Goal: Task Accomplishment & Management: Complete application form

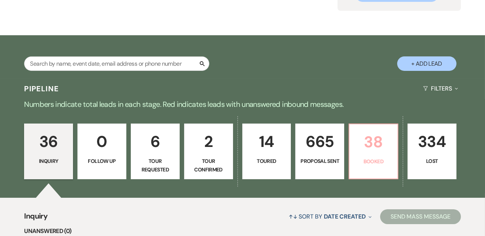
click at [381, 143] on p "38" at bounding box center [373, 141] width 39 height 25
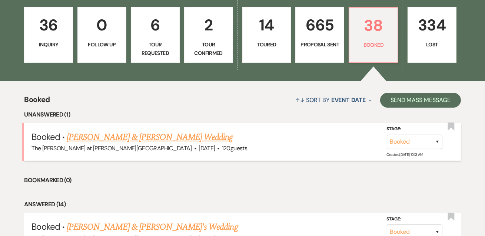
scroll to position [232, 0]
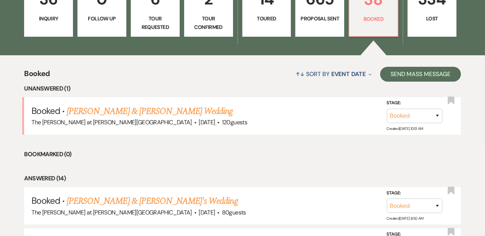
click at [147, 111] on link "Vincent Cavalieri & Maggie Kuebler's Wedding" at bounding box center [150, 111] width 166 height 13
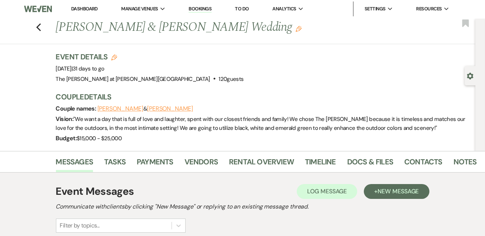
scroll to position [179, 0]
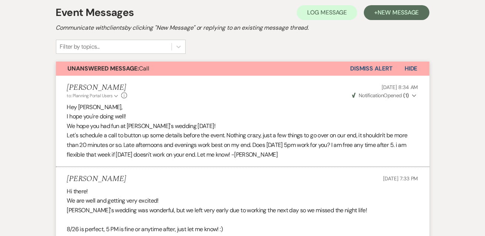
click at [372, 66] on button "Dismiss Alert" at bounding box center [371, 69] width 43 height 14
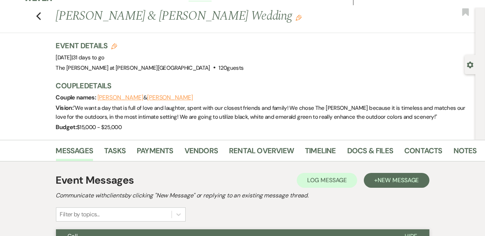
scroll to position [0, 0]
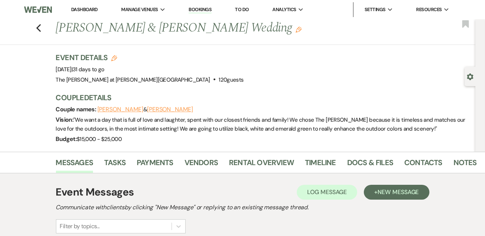
click at [88, 10] on link "Dashboard" at bounding box center [84, 9] width 27 height 6
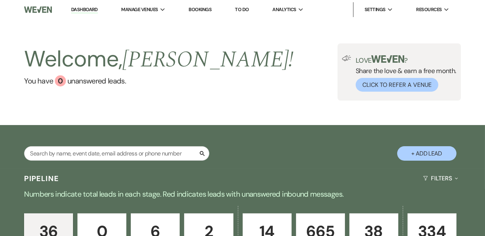
click at [81, 9] on link "Dashboard" at bounding box center [84, 9] width 27 height 7
click at [86, 4] on li "Dashboard" at bounding box center [84, 9] width 34 height 15
drag, startPoint x: 92, startPoint y: 9, endPoint x: 107, endPoint y: 1, distance: 17.7
click at [92, 9] on link "Dashboard" at bounding box center [84, 9] width 27 height 7
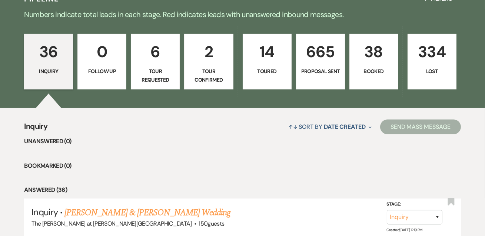
click at [369, 62] on p "38" at bounding box center [373, 51] width 39 height 25
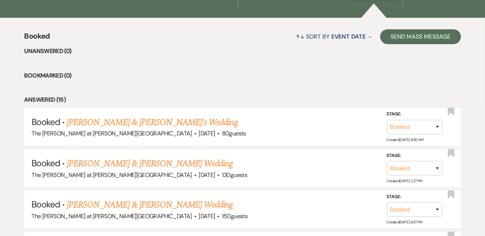
scroll to position [90, 0]
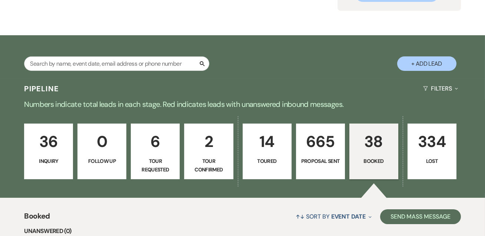
click at [52, 148] on p "36" at bounding box center [48, 141] width 39 height 25
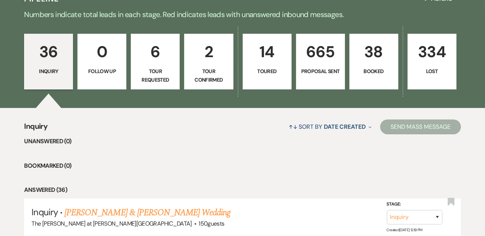
scroll to position [45, 0]
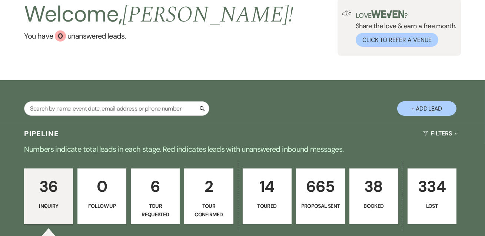
click at [433, 106] on button "+ Add Lead" at bounding box center [426, 108] width 59 height 14
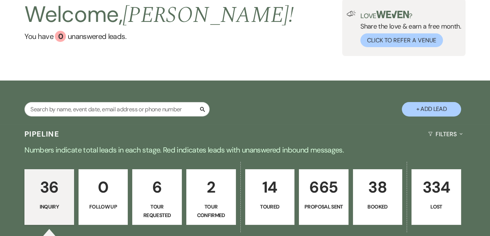
select select "653"
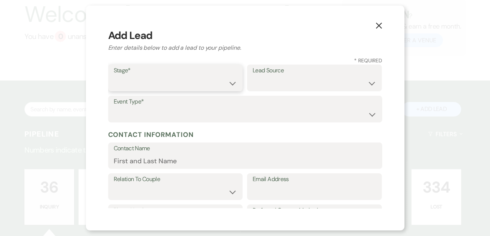
click at [172, 79] on select "Inquiry Follow Up Tour Requested Tour Confirmed Toured Proposal Sent Booked Lost" at bounding box center [176, 83] width 124 height 14
click at [114, 76] on select "Inquiry Follow Up Tour Requested Tour Confirmed Toured Proposal Sent Booked Lost" at bounding box center [176, 83] width 124 height 14
click at [198, 80] on select "Inquiry Follow Up Tour Requested Tour Confirmed Toured Proposal Sent Booked Lost" at bounding box center [176, 83] width 124 height 14
select select "4"
click at [114, 76] on select "Inquiry Follow Up Tour Requested Tour Confirmed Toured Proposal Sent Booked Lost" at bounding box center [176, 83] width 124 height 14
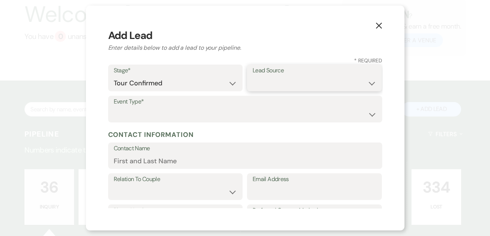
click at [271, 78] on select "Weven Venue Website Instagram Facebook Pinterest Google The Knot Wedding Wire H…" at bounding box center [315, 83] width 124 height 14
select select "12"
click at [253, 76] on select "Weven Venue Website Instagram Facebook Pinterest Google The Knot Wedding Wire H…" at bounding box center [315, 83] width 124 height 14
click at [183, 97] on label "Event Type*" at bounding box center [245, 101] width 263 height 11
click at [181, 105] on label "Event Type*" at bounding box center [245, 101] width 263 height 11
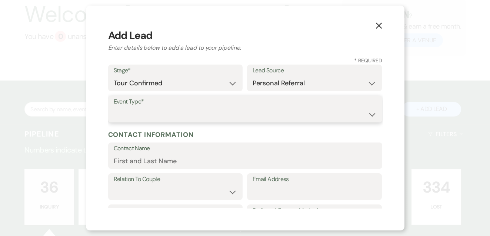
drag, startPoint x: 170, startPoint y: 112, endPoint x: 174, endPoint y: 113, distance: 4.2
click at [170, 112] on select "Wedding Anniversary Party Baby Shower Bachelorette / Bachelor Party Birthday Pa…" at bounding box center [245, 114] width 263 height 14
select select "1"
click at [114, 107] on select "Wedding Anniversary Party Baby Shower Bachelorette / Bachelor Party Birthday Pa…" at bounding box center [245, 114] width 263 height 14
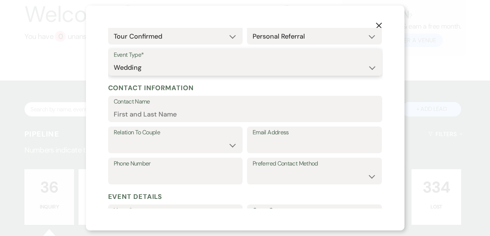
scroll to position [90, 0]
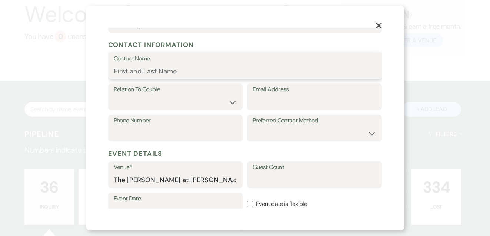
click at [180, 68] on input "Contact Name" at bounding box center [245, 71] width 263 height 14
click at [176, 66] on input "Sandie Van" at bounding box center [245, 71] width 263 height 14
type input "[PERSON_NAME]"
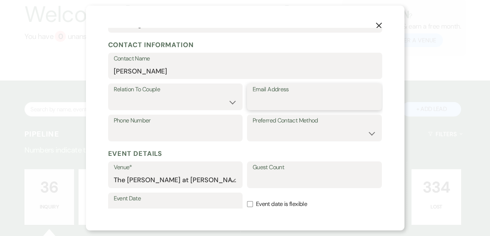
click at [278, 99] on input "Email Address" at bounding box center [315, 102] width 124 height 14
paste input "SANDIEVANDUSEN@YAHOO.COM"
type input "SANDIEVANDUSEN@YAHOO.COM"
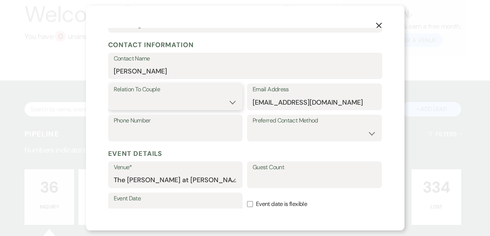
click at [174, 99] on select "Couple Planner Parent of Couple Family Member Friend Other" at bounding box center [176, 102] width 124 height 14
select select "1"
click at [114, 95] on select "Couple Planner Parent of Couple Family Member Friend Other" at bounding box center [176, 102] width 124 height 14
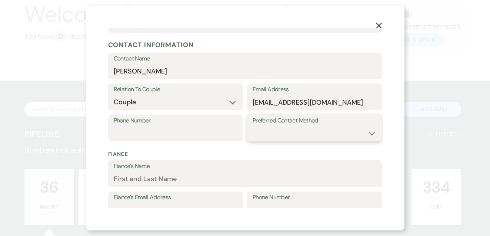
click at [284, 130] on select "Email Phone Text" at bounding box center [315, 133] width 124 height 14
select select "phone"
click at [253, 126] on select "Email Phone Text" at bounding box center [315, 133] width 124 height 14
click at [158, 133] on input "Phone Number" at bounding box center [176, 133] width 124 height 14
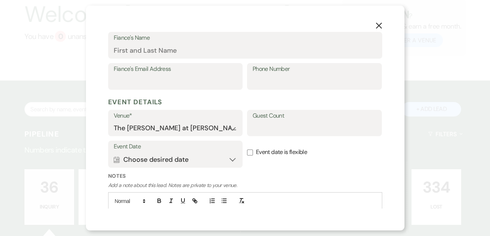
scroll to position [225, 0]
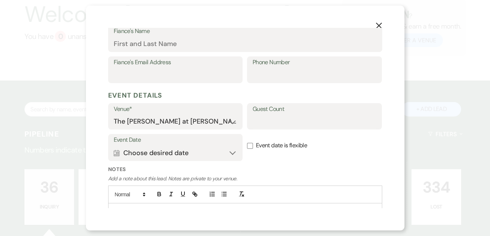
type input "607-287-2024"
click at [134, 153] on button "Calendar Choose desired date Expand" at bounding box center [176, 152] width 124 height 15
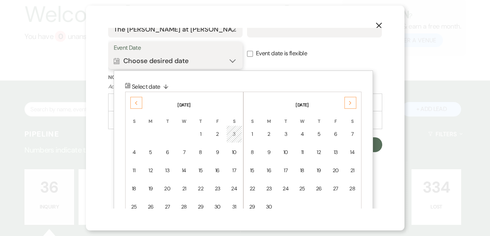
scroll to position [350, 0]
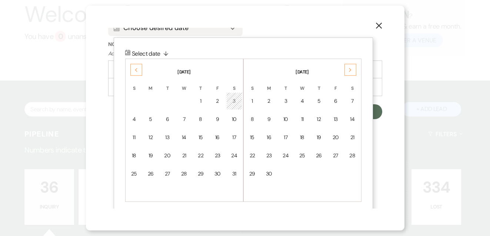
click at [133, 68] on div "Previous" at bounding box center [136, 70] width 12 height 12
click at [234, 116] on div "13" at bounding box center [234, 119] width 7 height 8
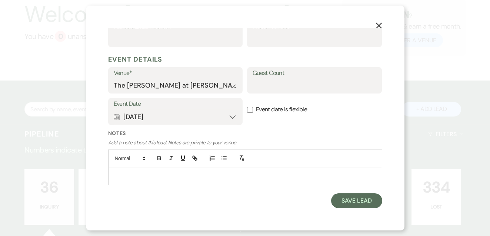
scroll to position [259, 0]
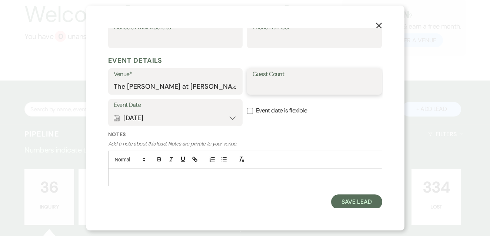
click at [288, 85] on input "Guest Count" at bounding box center [315, 86] width 124 height 14
click at [309, 122] on div "Event Date Calendar Jun 13, 2026 Expand Done Calendar Select date ↓ Sat, Jun 13…" at bounding box center [245, 115] width 274 height 32
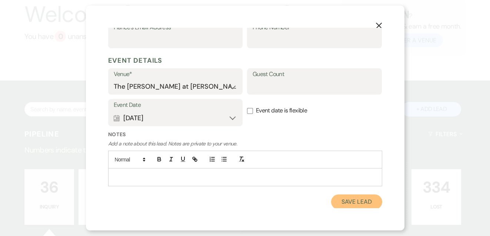
click at [340, 202] on button "Save Lead" at bounding box center [356, 201] width 51 height 15
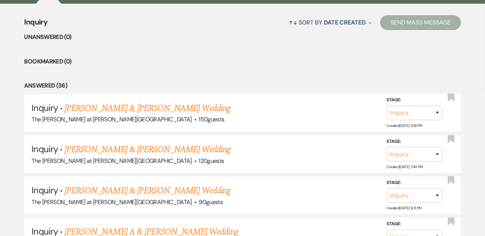
scroll to position [225, 0]
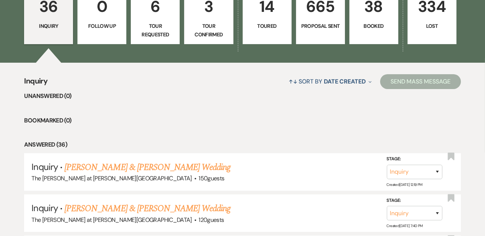
click at [51, 15] on p "36" at bounding box center [48, 6] width 39 height 25
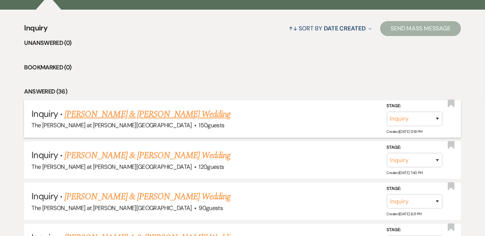
scroll to position [314, 0]
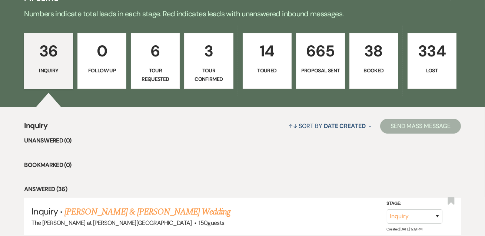
scroll to position [179, 0]
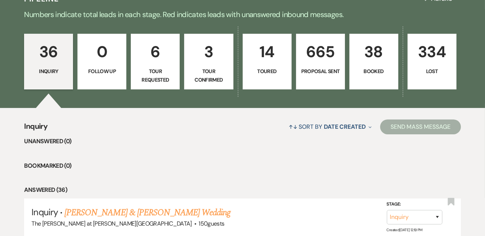
click at [155, 57] on p "6" at bounding box center [155, 51] width 39 height 25
select select "2"
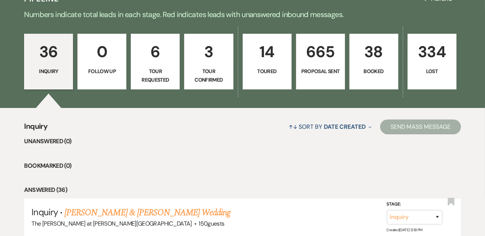
select select "2"
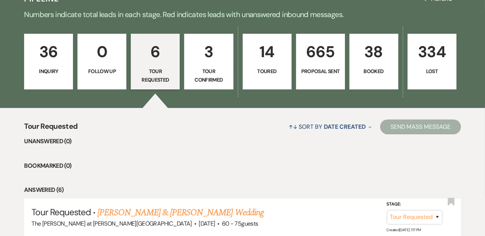
click at [209, 67] on p "Tour Confirmed" at bounding box center [208, 75] width 39 height 17
select select "4"
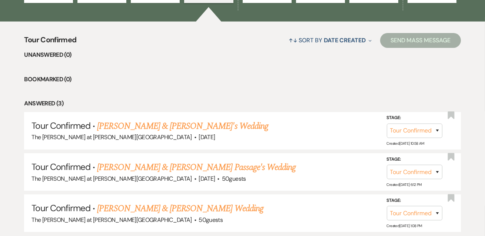
scroll to position [314, 0]
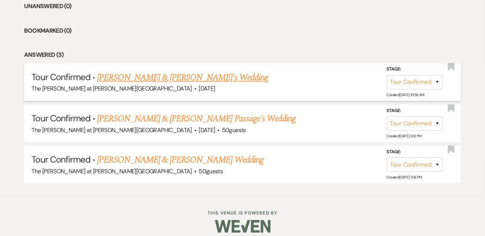
click at [140, 77] on link "[PERSON_NAME] & [PERSON_NAME]'s Wedding" at bounding box center [182, 77] width 171 height 13
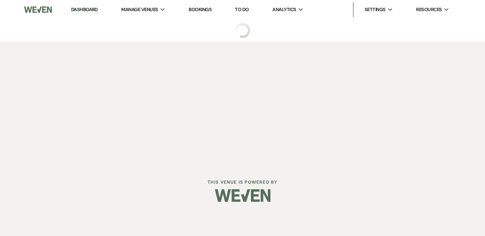
select select "4"
select select "12"
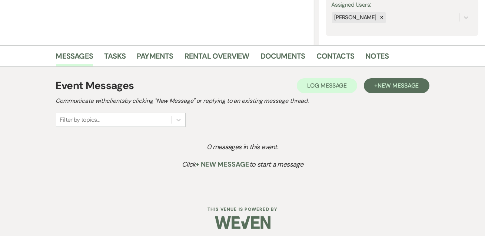
scroll to position [144, 0]
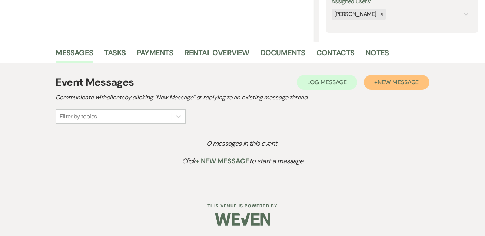
click at [365, 85] on button "+ New Message" at bounding box center [396, 82] width 65 height 15
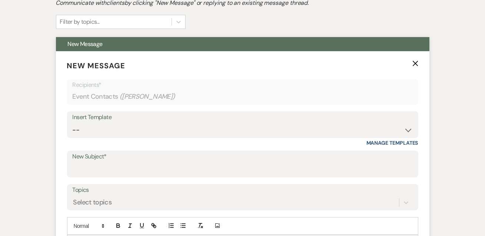
scroll to position [324, 0]
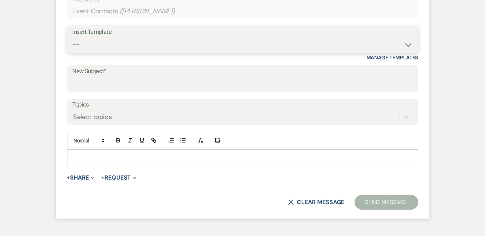
click at [110, 42] on select "-- Weven Planning Portal Introduction (Booked Events) Tour Request Response Fol…" at bounding box center [243, 44] width 340 height 14
select select "4367"
click at [73, 37] on select "-- Weven Planning Portal Introduction (Booked Events) Tour Request Response Fol…" at bounding box center [243, 44] width 340 height 14
type input "2026 Inquiry & Pricing"
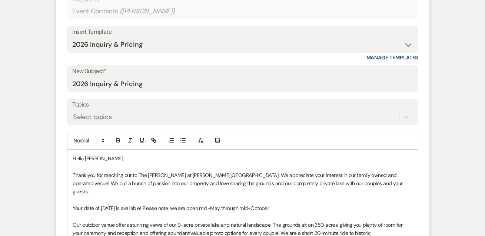
click at [106, 158] on p "Hello [PERSON_NAME]," at bounding box center [243, 158] width 340 height 8
click at [73, 174] on span "Thank you for reaching out to The [PERSON_NAME] at [PERSON_NAME][GEOGRAPHIC_DAT…" at bounding box center [238, 183] width 331 height 23
click at [170, 155] on p "Hello [PERSON_NAME]," at bounding box center [243, 158] width 340 height 8
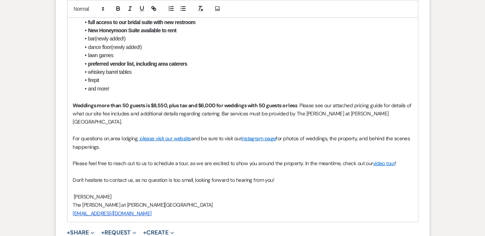
scroll to position [638, 0]
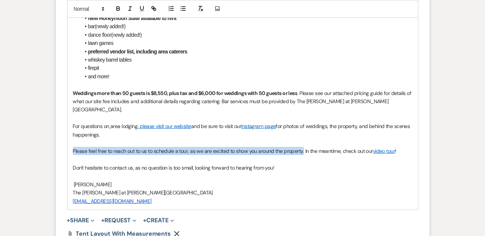
drag, startPoint x: 72, startPoint y: 133, endPoint x: 301, endPoint y: 133, distance: 229.1
click at [301, 133] on div "Hello [PERSON_NAME], It was a pleasure speaking with you and thank you for reac…" at bounding box center [242, 22] width 351 height 374
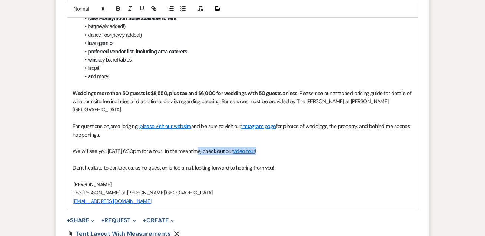
drag, startPoint x: 287, startPoint y: 131, endPoint x: 196, endPoint y: 133, distance: 90.4
click at [196, 147] on p "We will see you [DATE] 6:30pm for a tour. In the meantime, check out our video …" at bounding box center [243, 151] width 340 height 8
click at [179, 147] on p "We will see you [DATE] 6:30pm for a tour. In the meantime, check out our video …" at bounding box center [243, 151] width 340 height 8
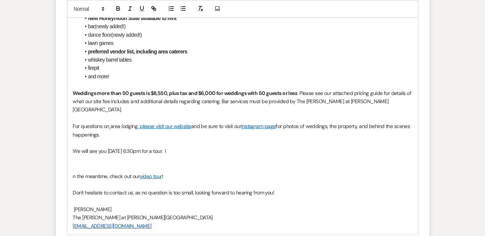
click at [202, 139] on p at bounding box center [243, 143] width 340 height 8
click at [186, 147] on p "We will see you [DATE] 6:30pm for a tour. I" at bounding box center [243, 151] width 340 height 8
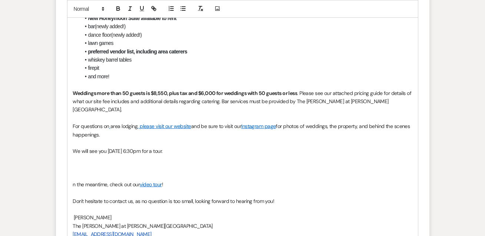
click at [112, 155] on p at bounding box center [243, 159] width 340 height 8
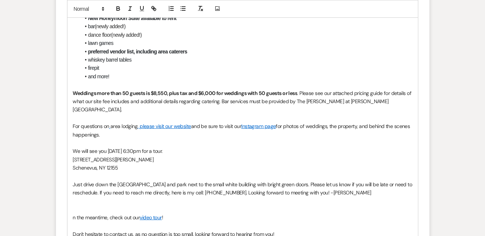
click at [73, 155] on p "[STREET_ADDRESS][PERSON_NAME]" at bounding box center [243, 159] width 340 height 8
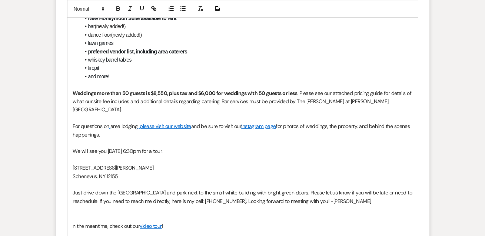
click at [179, 147] on p "We will see you [DATE] 6:30pm for a tour." at bounding box center [243, 151] width 340 height 8
click at [209, 147] on p "We will see you [DATE] 6:30pm for a tour:" at bounding box center [243, 151] width 340 height 8
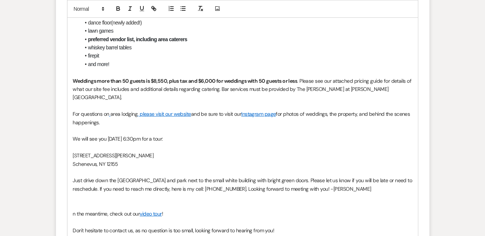
scroll to position [683, 0]
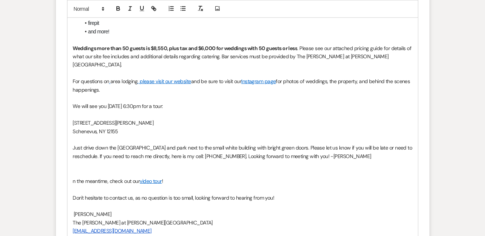
click at [188, 160] on p at bounding box center [243, 164] width 340 height 8
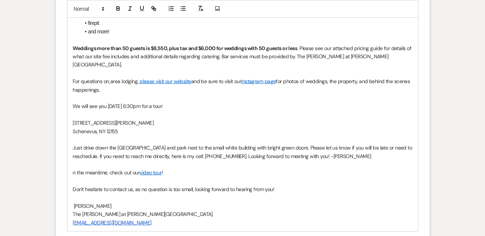
click at [73, 168] on p "n the meantime, check out our video tour !" at bounding box center [243, 172] width 340 height 8
drag, startPoint x: 119, startPoint y: 164, endPoint x: 140, endPoint y: 161, distance: 21.3
click at [119, 177] on p at bounding box center [243, 181] width 340 height 8
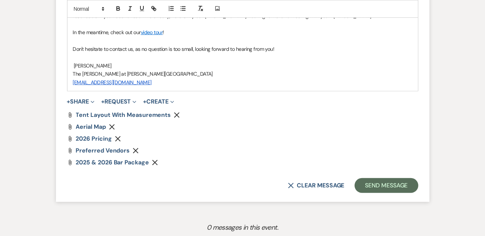
scroll to position [845, 0]
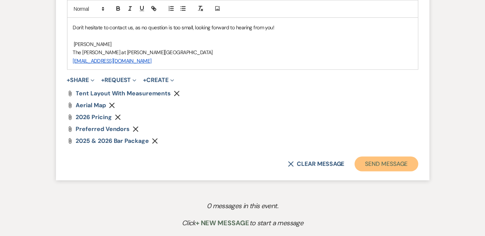
click at [395, 156] on button "Send Message" at bounding box center [386, 163] width 63 height 15
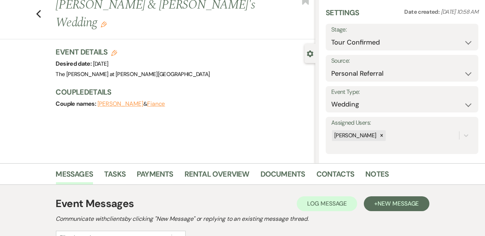
scroll to position [0, 0]
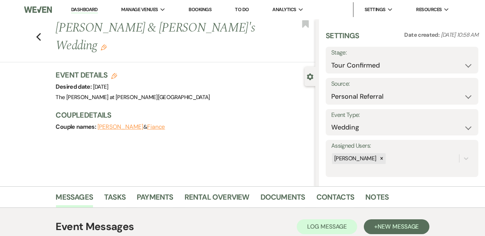
click at [45, 31] on div "Previous [PERSON_NAME] & [PERSON_NAME]'s Wedding Edit Bookmark" at bounding box center [155, 40] width 319 height 43
click at [40, 33] on use "button" at bounding box center [38, 37] width 5 height 8
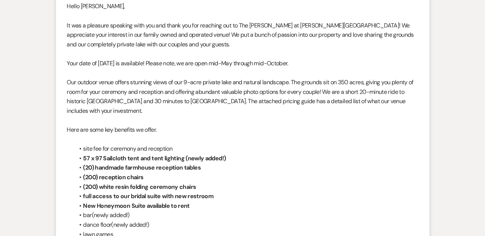
select select "4"
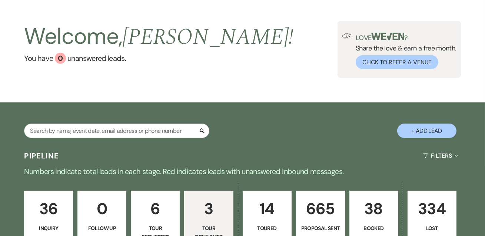
scroll to position [0, 0]
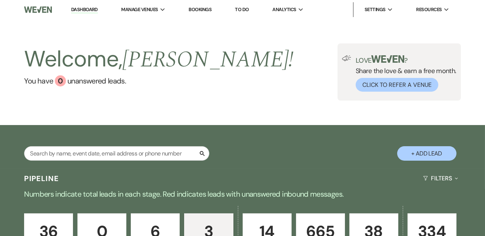
click at [87, 7] on link "Dashboard" at bounding box center [84, 9] width 27 height 7
click at [92, 11] on link "Dashboard" at bounding box center [84, 9] width 27 height 7
